Goal: Information Seeking & Learning: Learn about a topic

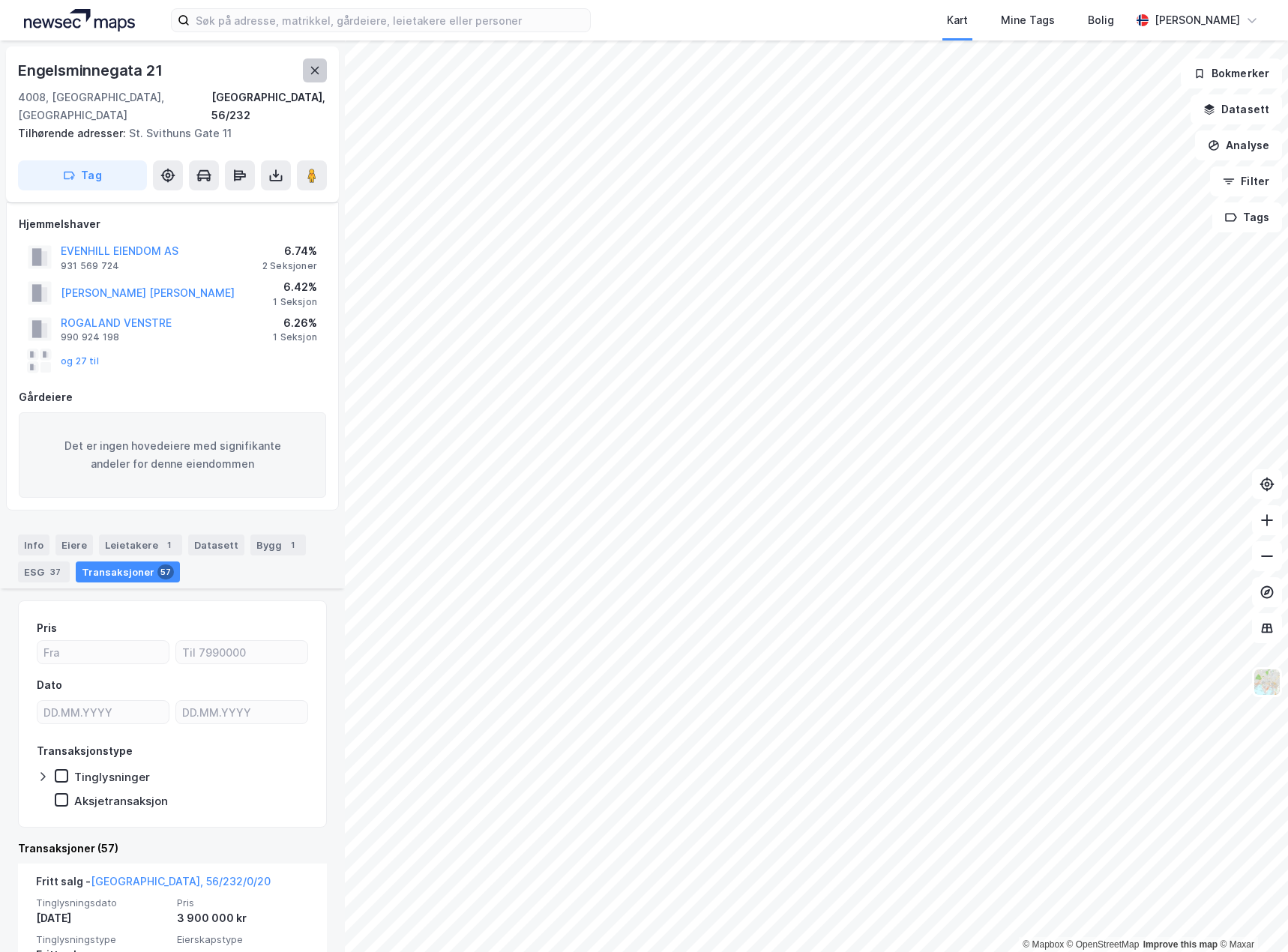
scroll to position [525, 0]
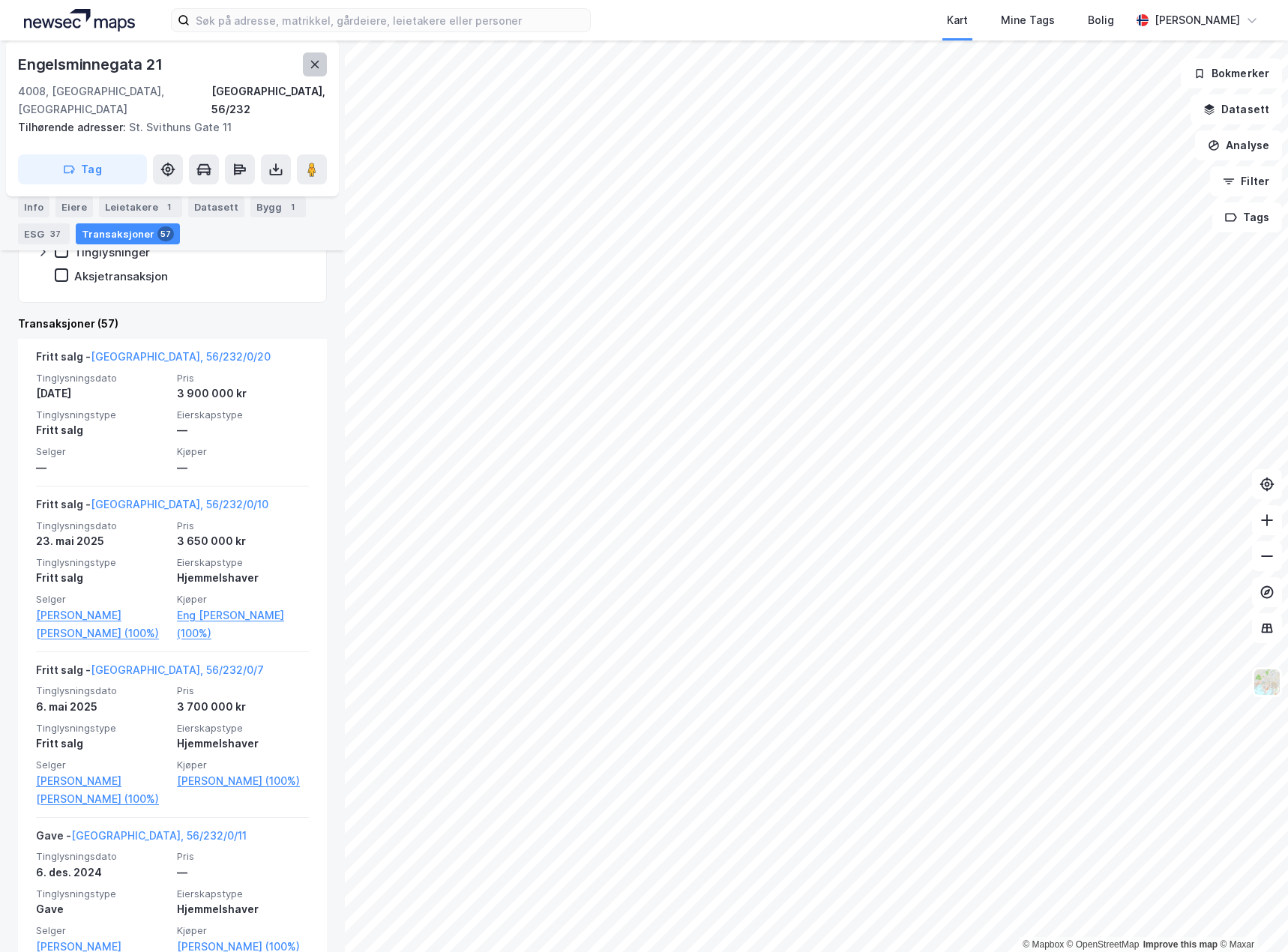
click at [315, 62] on icon at bounding box center [315, 65] width 12 height 12
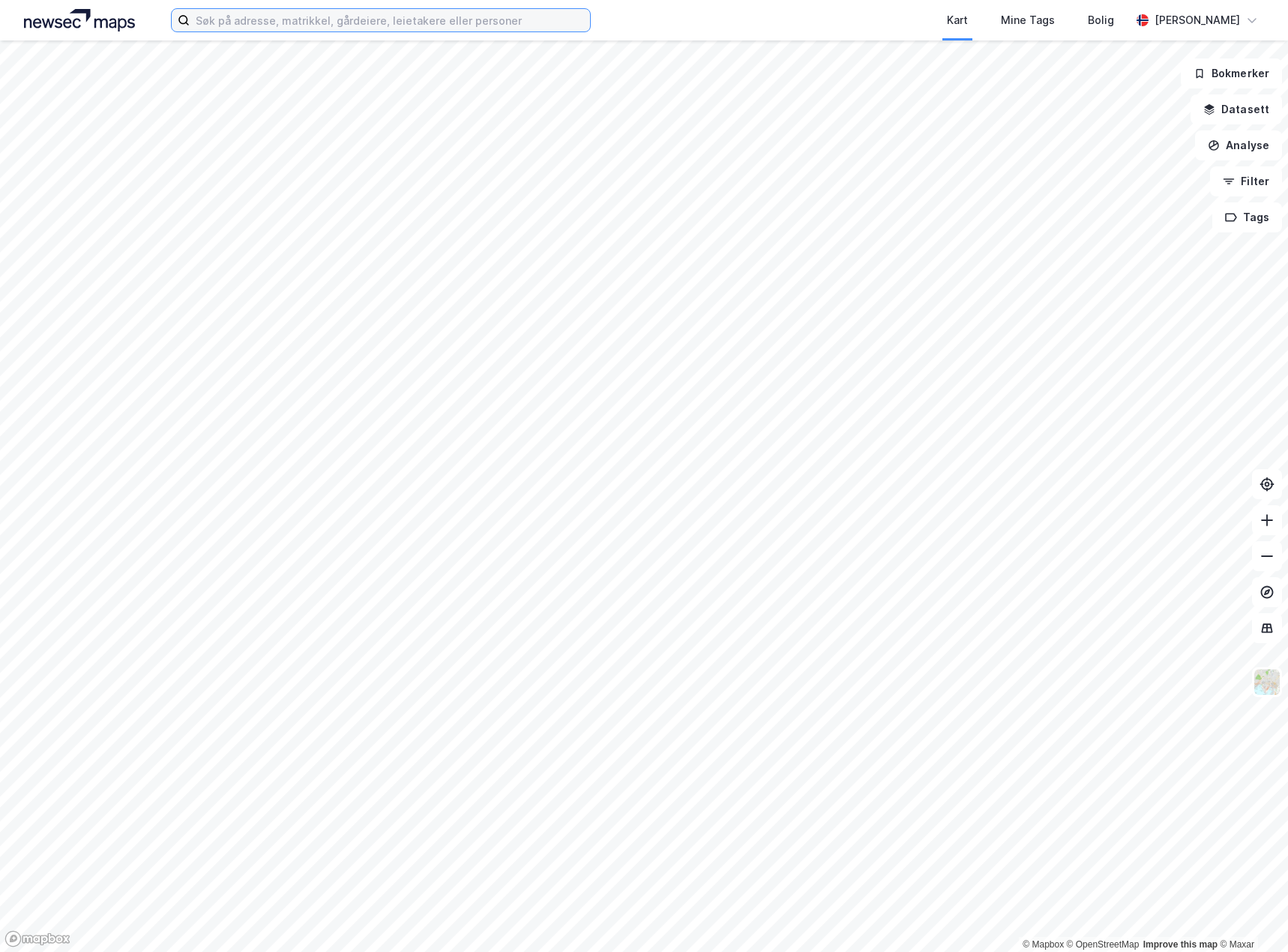
click at [296, 24] on input at bounding box center [390, 20] width 400 height 23
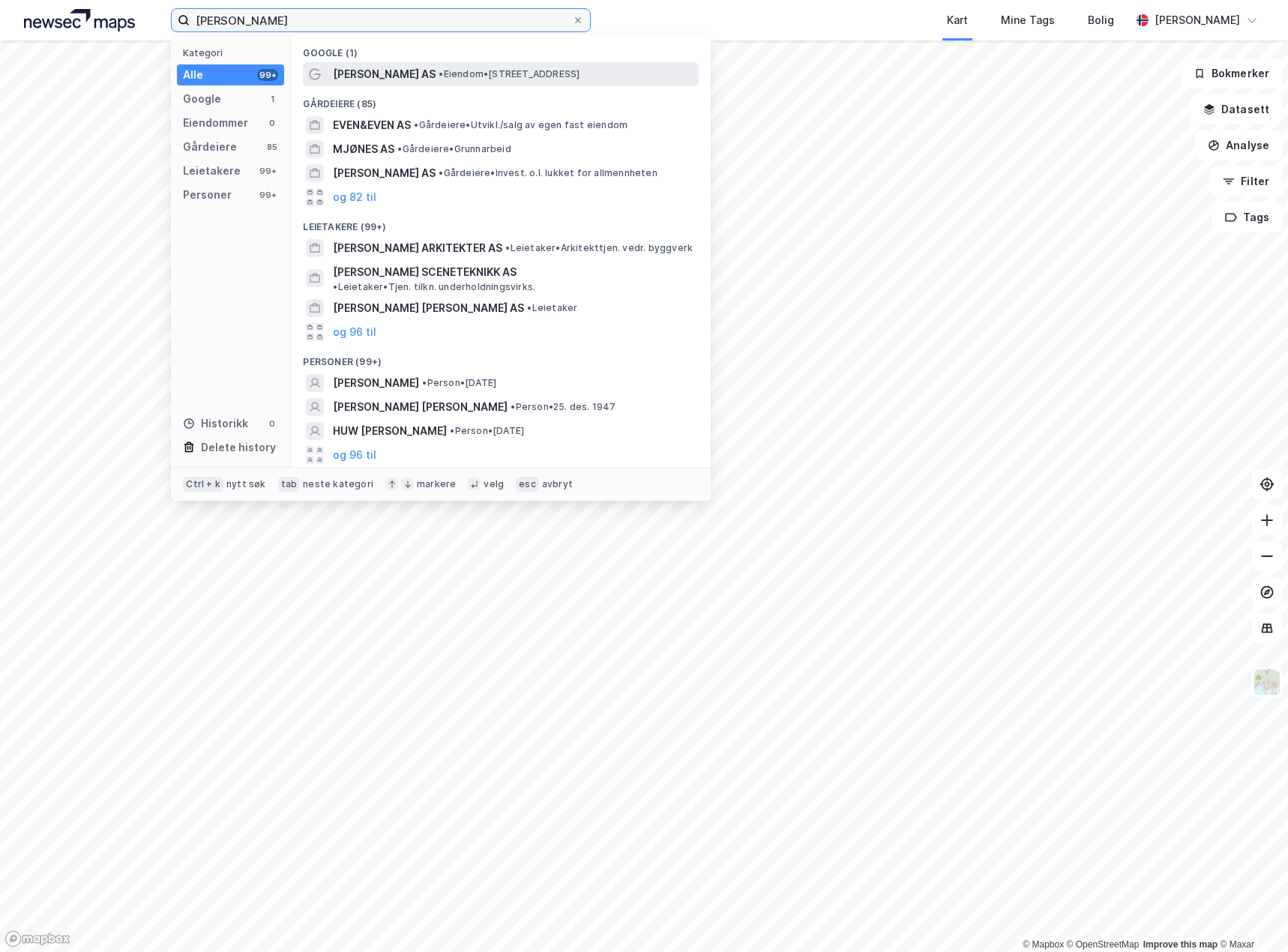
type input "[PERSON_NAME]"
click at [649, 71] on div "[PERSON_NAME] AS • Eiendom • [STREET_ADDRESS]" at bounding box center [514, 74] width 363 height 18
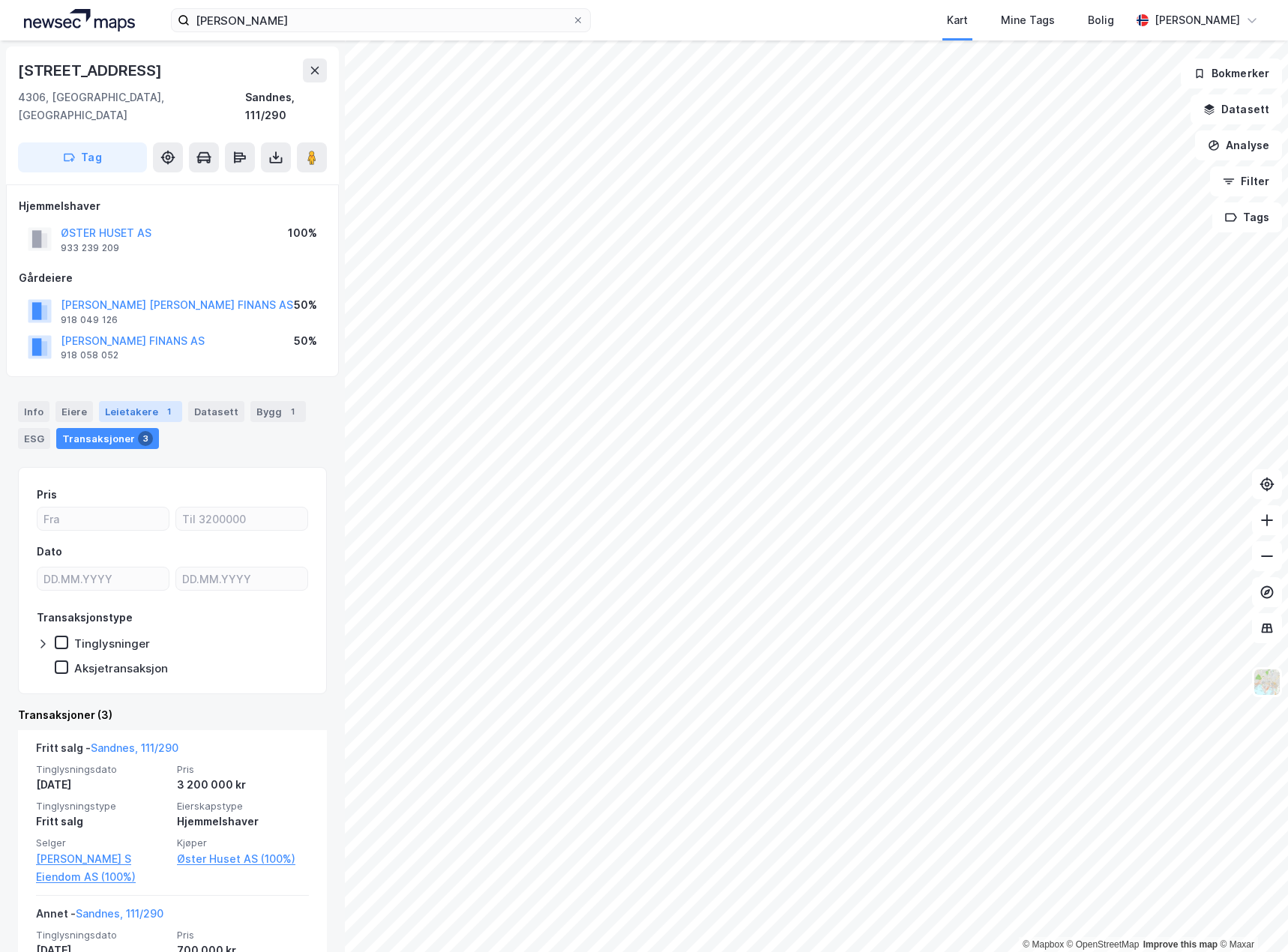
click at [151, 401] on div "Leietakere 1" at bounding box center [140, 411] width 83 height 21
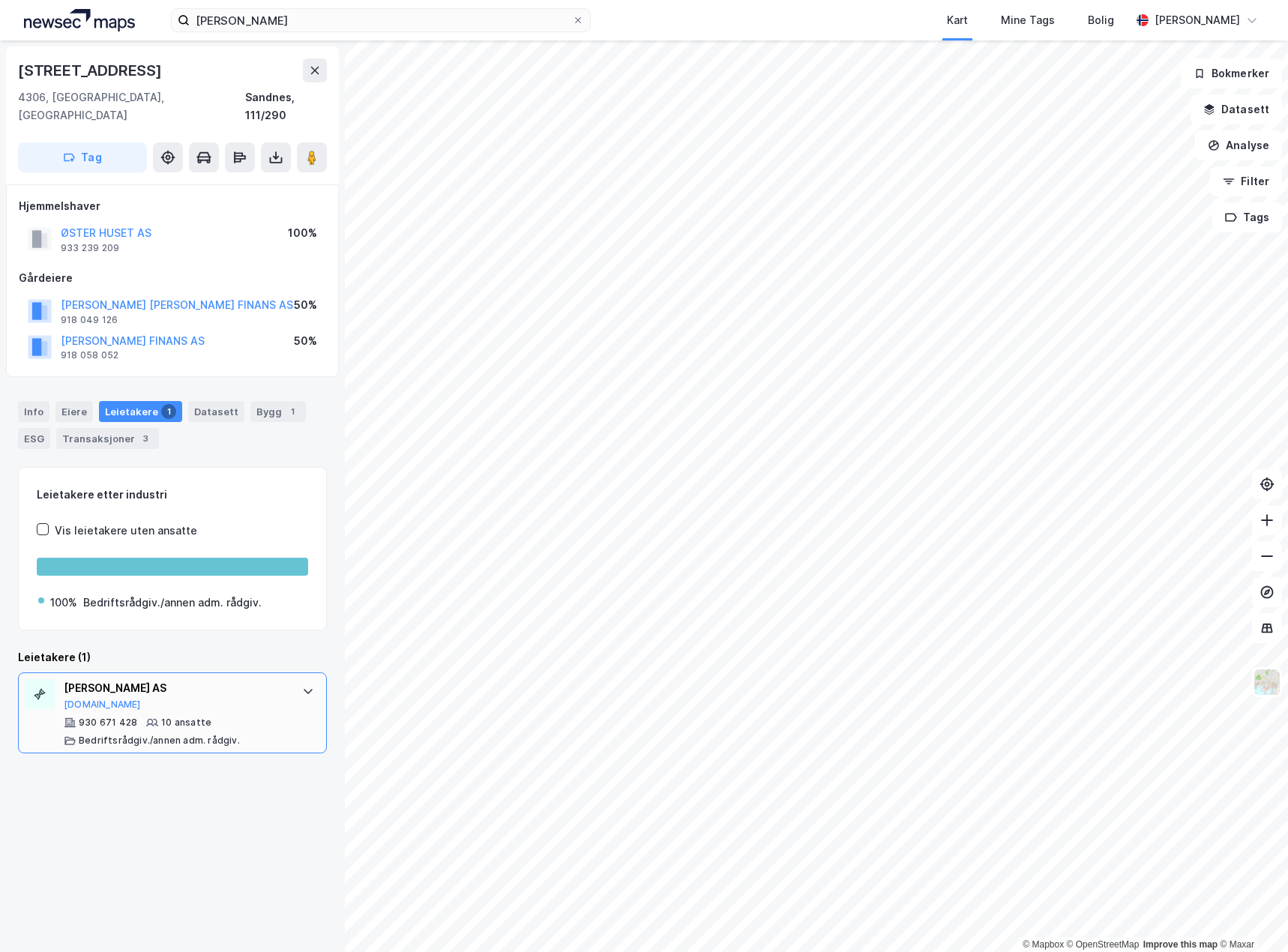
click at [233, 679] on div "[PERSON_NAME] AS" at bounding box center [176, 687] width 224 height 18
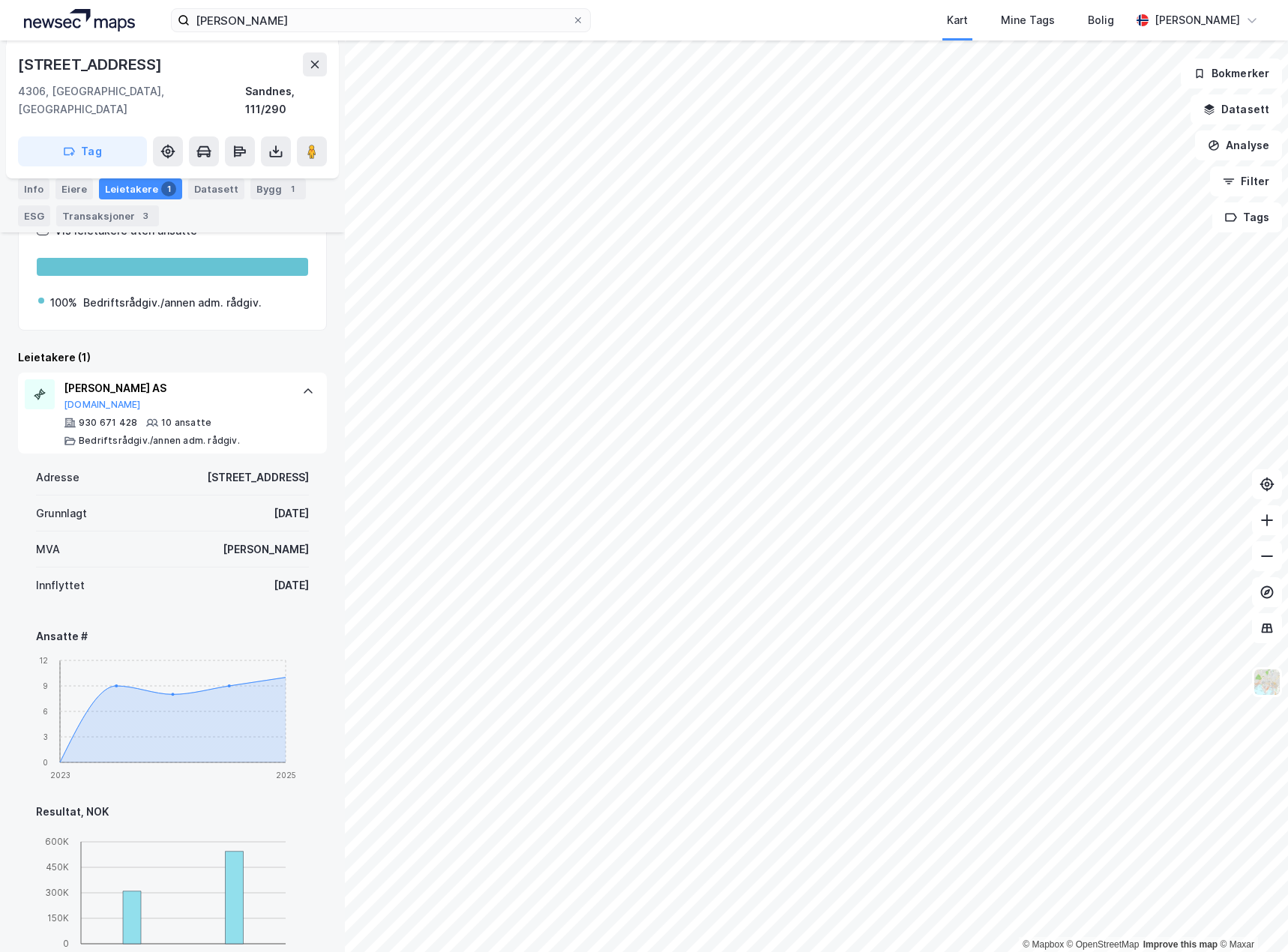
scroll to position [375, 0]
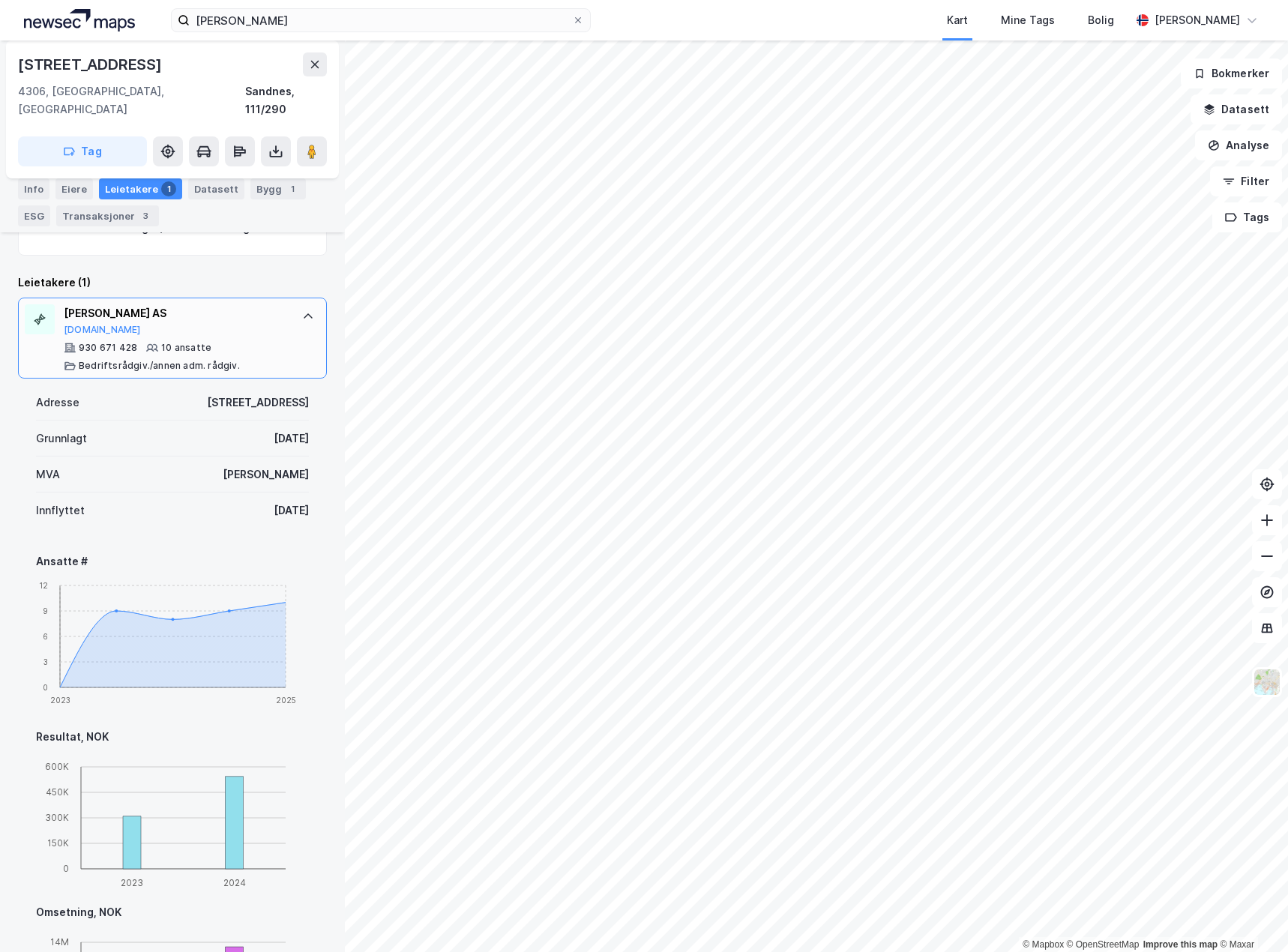
click at [303, 314] on icon at bounding box center [308, 316] width 9 height 5
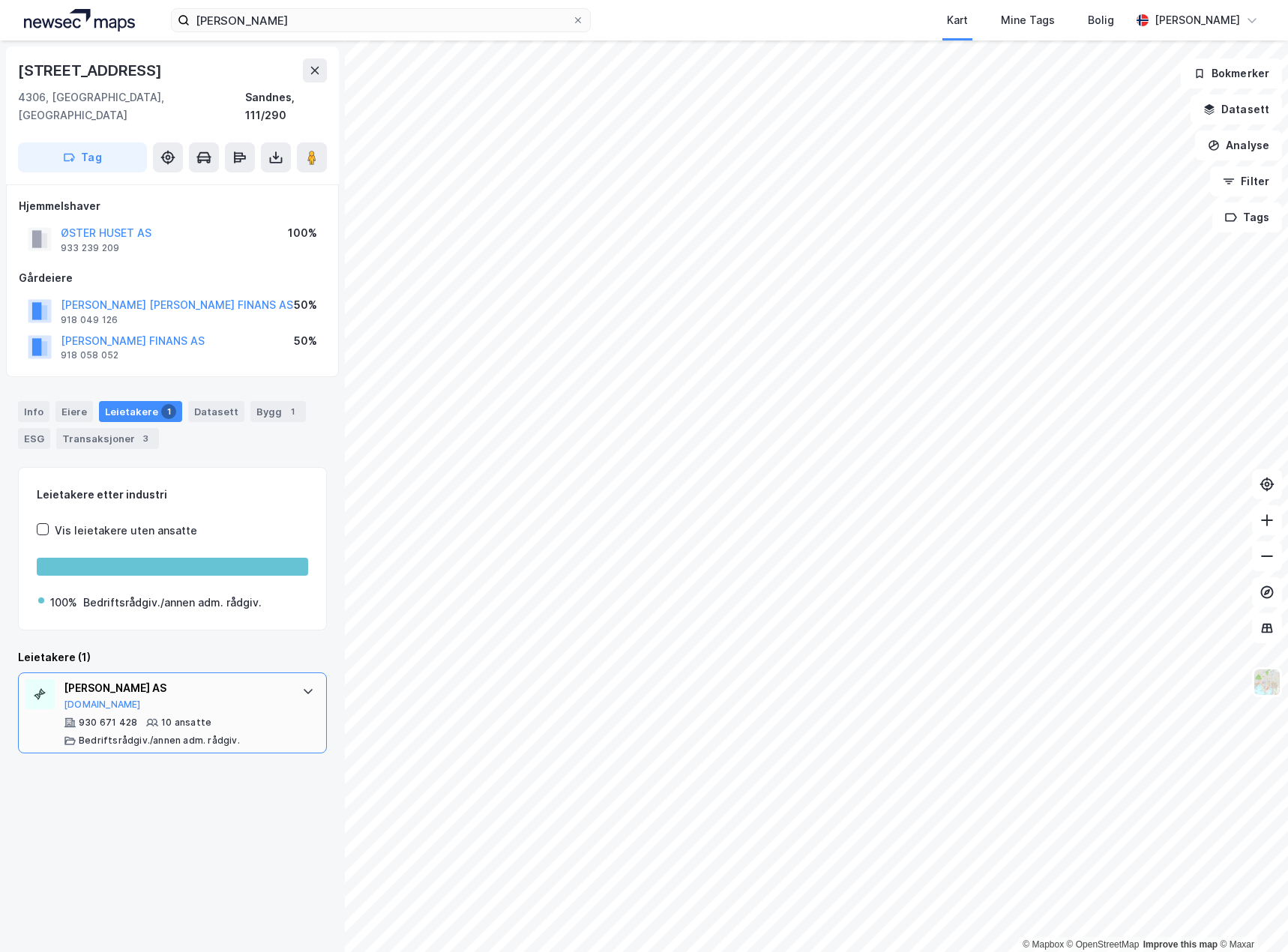
click at [252, 680] on div "[PERSON_NAME] AS [DOMAIN_NAME]" at bounding box center [176, 694] width 224 height 31
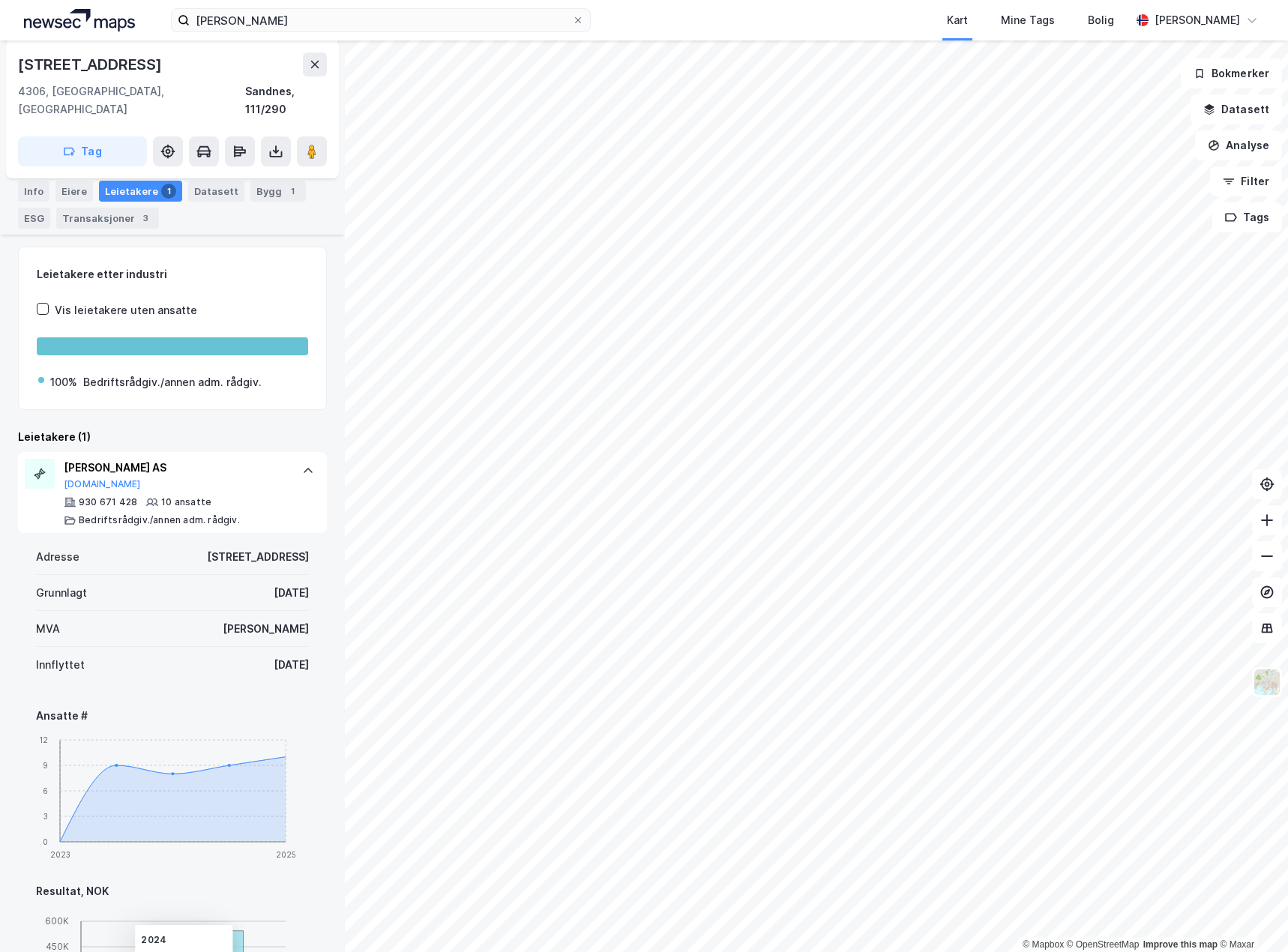
scroll to position [150, 0]
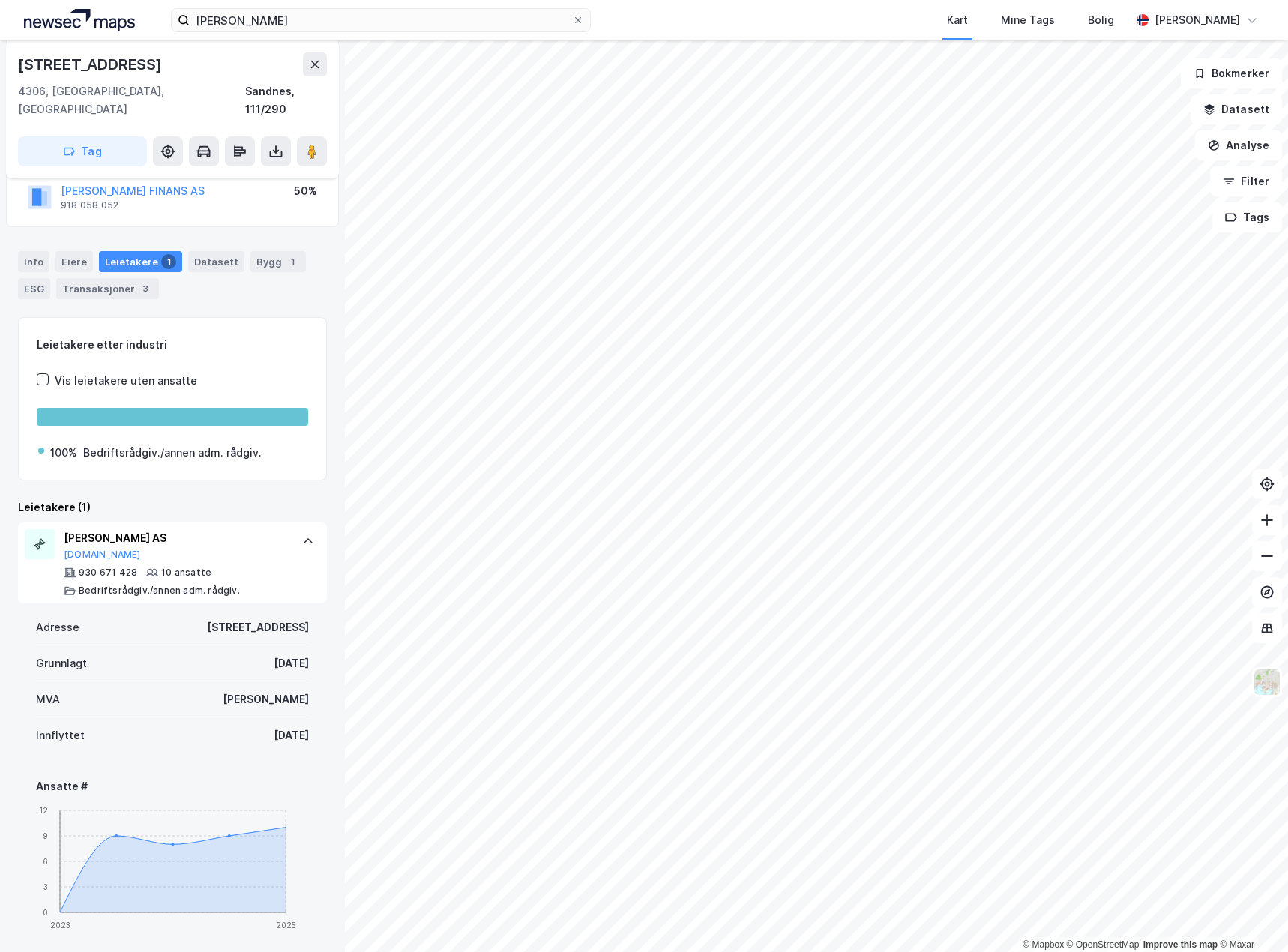
click at [296, 530] on div at bounding box center [308, 541] width 24 height 24
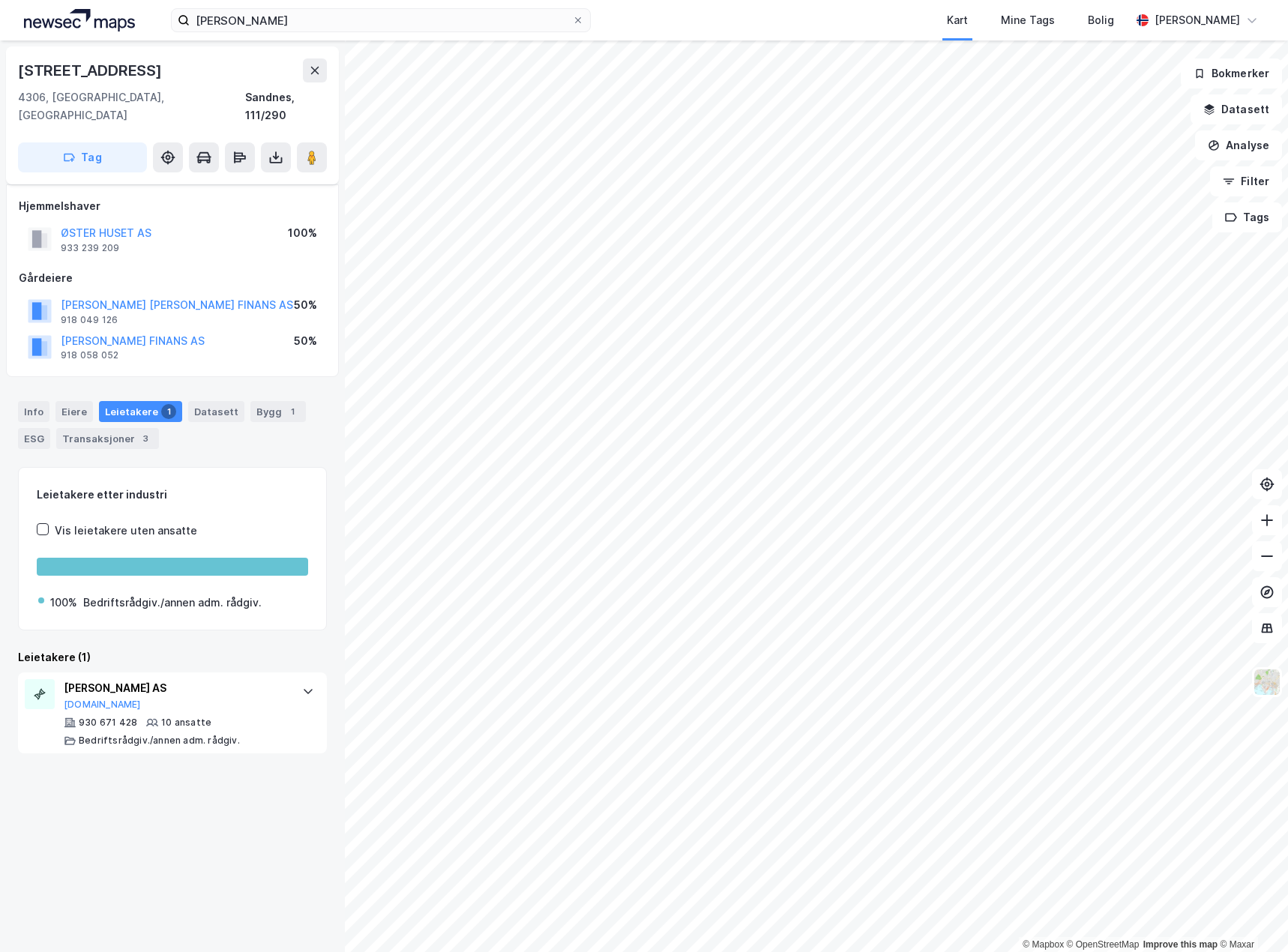
scroll to position [0, 0]
